Goal: Check status: Check status

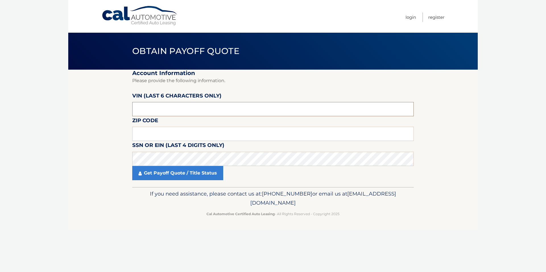
click at [159, 108] on input "text" at bounding box center [273, 109] width 282 height 14
type input "517145"
drag, startPoint x: 159, startPoint y: 131, endPoint x: 134, endPoint y: 135, distance: 25.1
click at [134, 135] on input "6255" at bounding box center [273, 134] width 282 height 14
type input "11542"
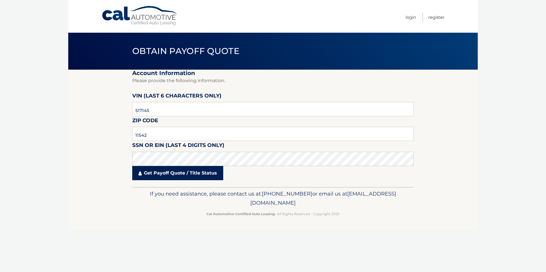
click at [170, 177] on link "Get Payoff Quote / Title Status" at bounding box center [177, 173] width 91 height 14
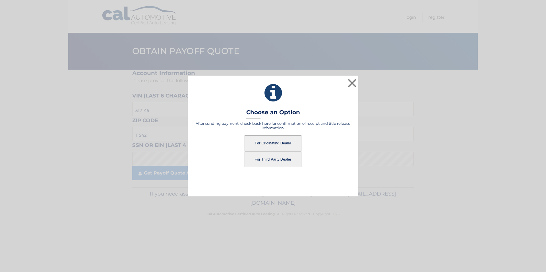
click at [277, 141] on button "For Originating Dealer" at bounding box center [273, 143] width 57 height 16
click at [268, 143] on button "For Originating Dealer" at bounding box center [273, 143] width 57 height 16
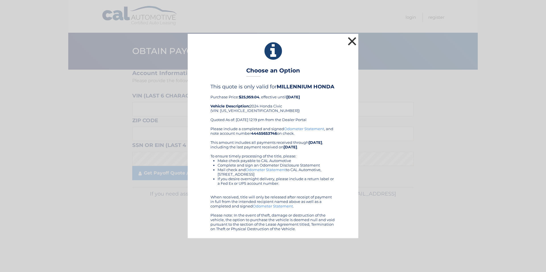
click at [352, 38] on button "×" at bounding box center [351, 41] width 11 height 11
